Goal: Navigation & Orientation: Find specific page/section

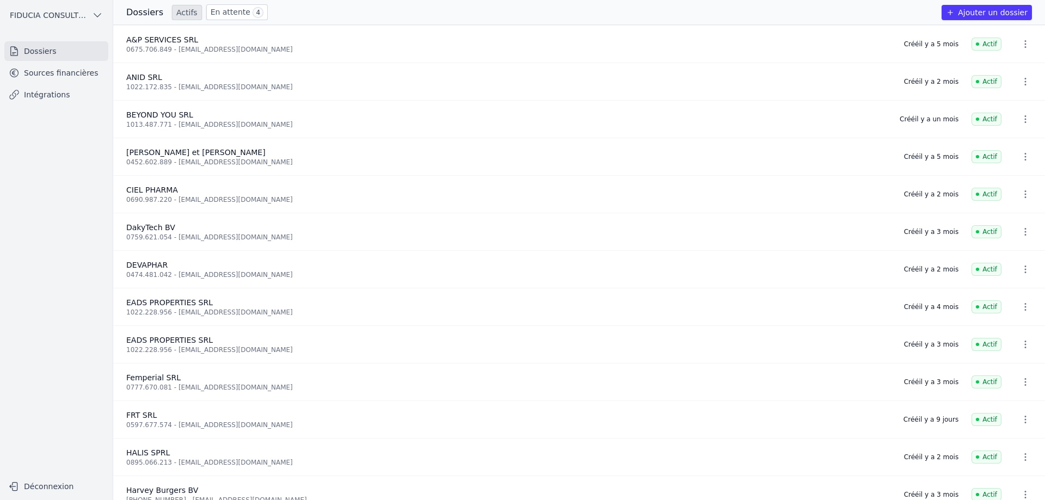
click at [215, 12] on link "En attente 4" at bounding box center [237, 12] width 62 height 16
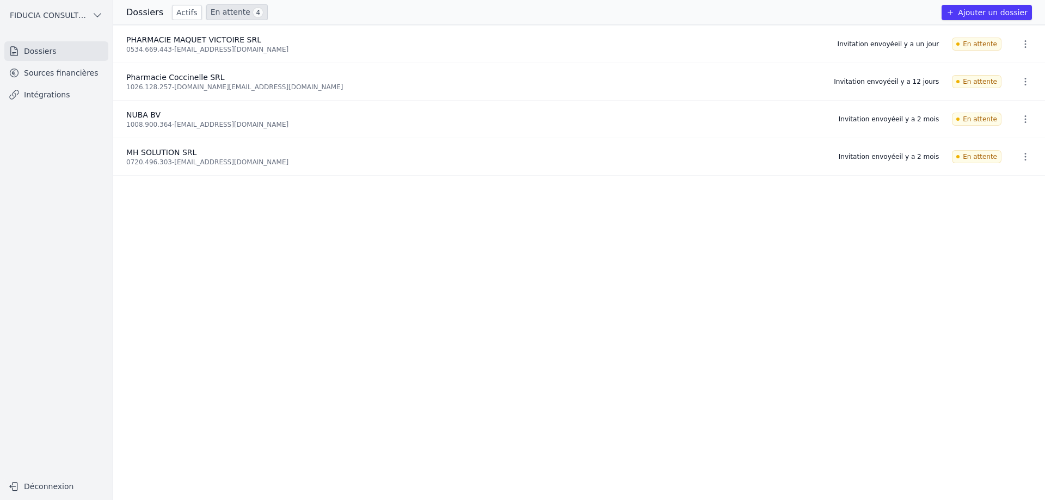
click at [185, 15] on link "Actifs" at bounding box center [187, 12] width 30 height 15
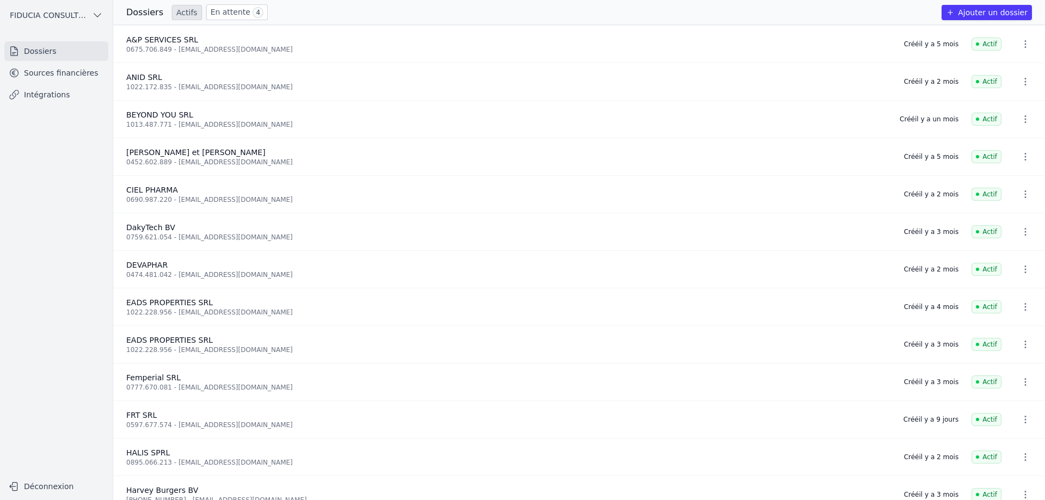
click at [63, 71] on link "Sources financières" at bounding box center [56, 73] width 104 height 20
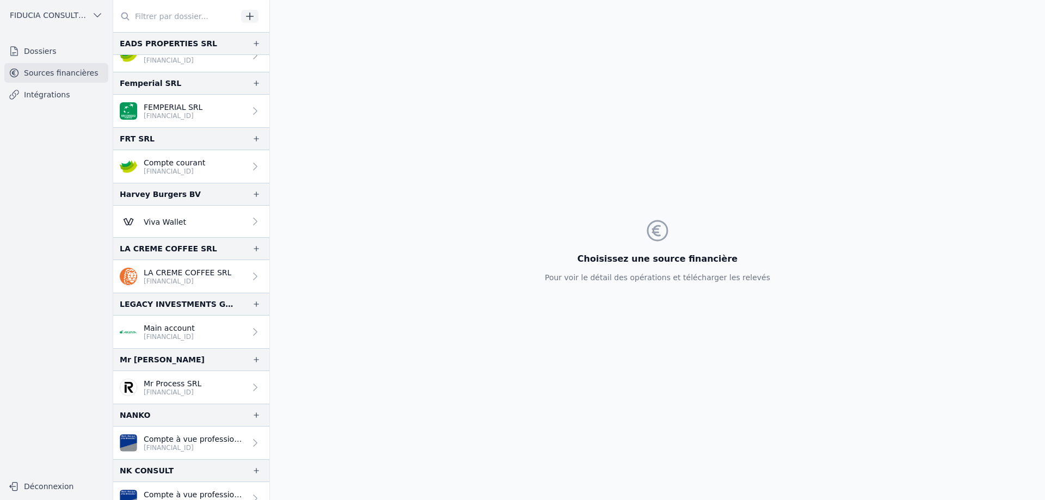
scroll to position [327, 0]
click at [189, 330] on p "Main account" at bounding box center [169, 327] width 51 height 11
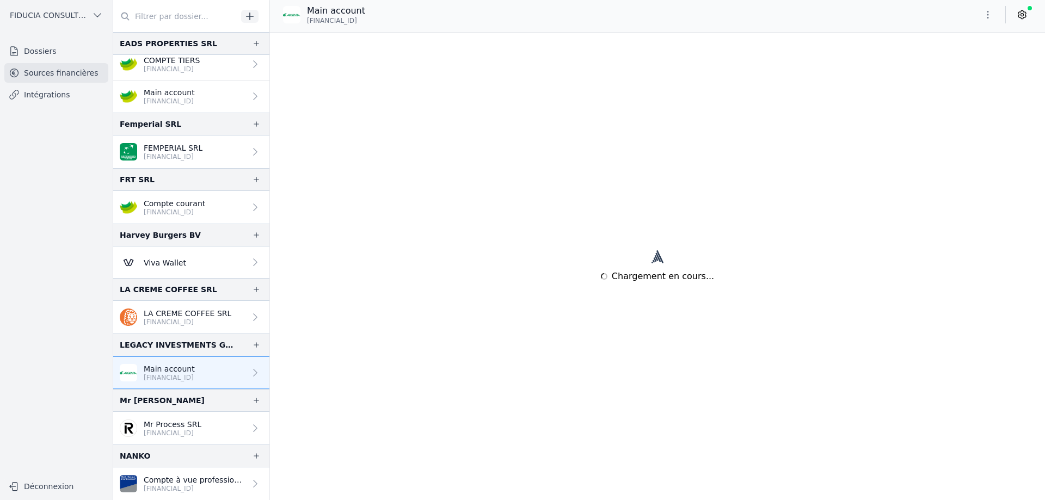
scroll to position [272, 0]
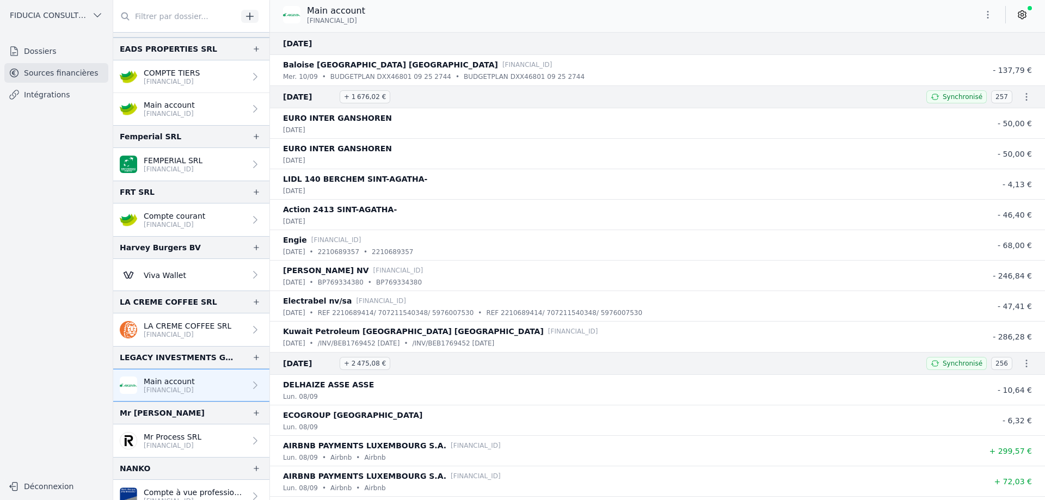
click at [187, 217] on p "Compte courant" at bounding box center [175, 216] width 62 height 11
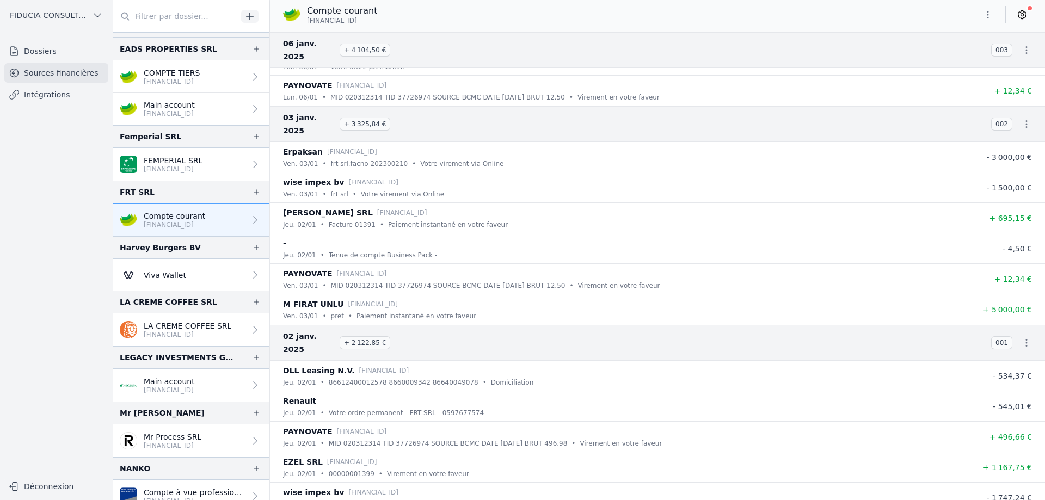
scroll to position [12742, 0]
